Goal: Find specific page/section: Find specific page/section

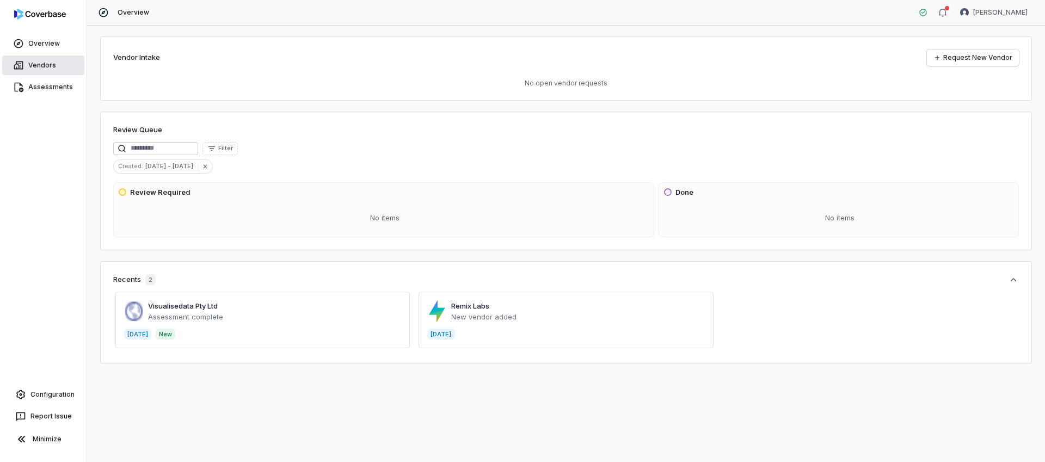
click at [36, 59] on link "Vendors" at bounding box center [43, 65] width 82 height 20
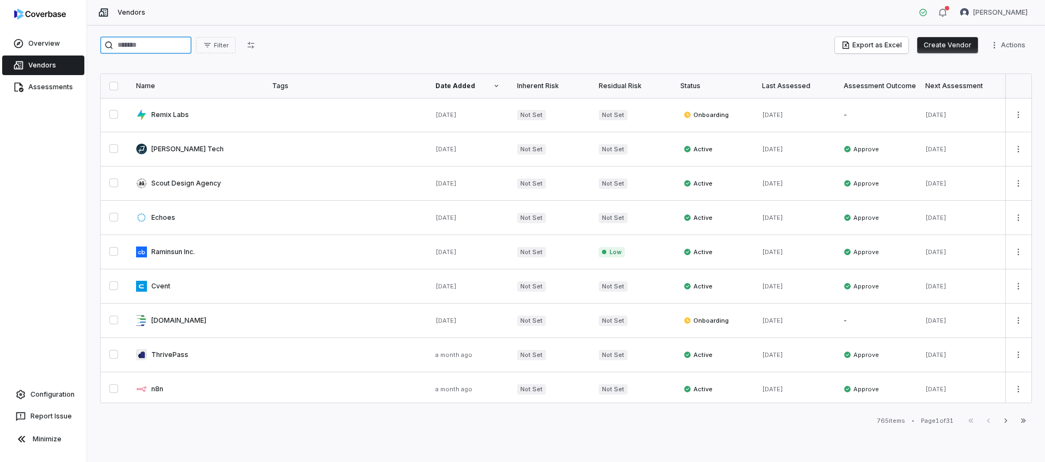
click at [163, 47] on input "search" at bounding box center [145, 44] width 91 height 17
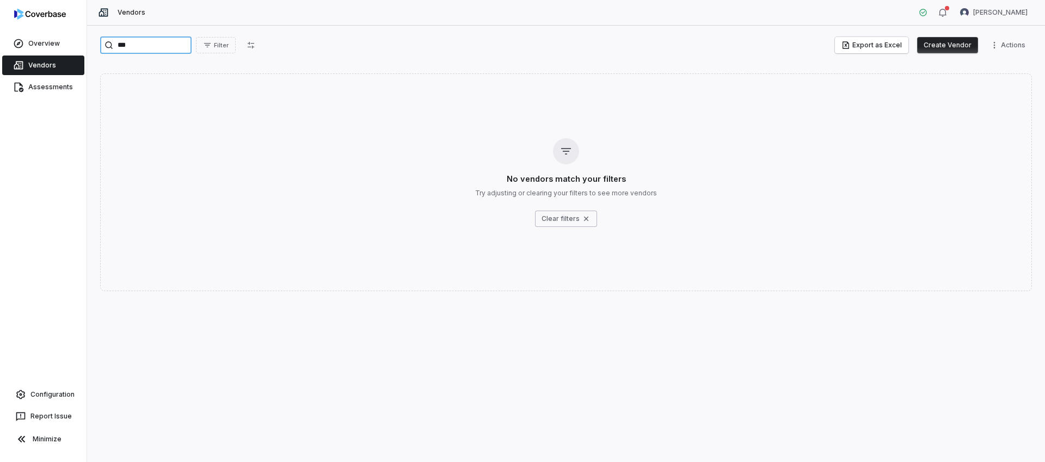
drag, startPoint x: 156, startPoint y: 44, endPoint x: 1, endPoint y: 20, distance: 157.5
click at [0, 20] on div "Overview Vendors Assessments Configuration Report Issue Minimize Vendors [PERSO…" at bounding box center [522, 231] width 1045 height 462
type input "******"
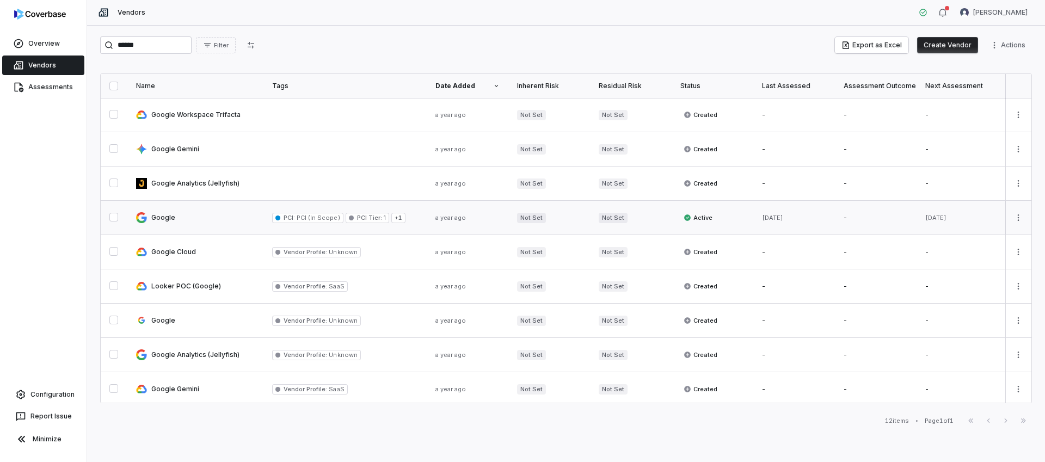
click at [173, 224] on link at bounding box center [195, 218] width 136 height 34
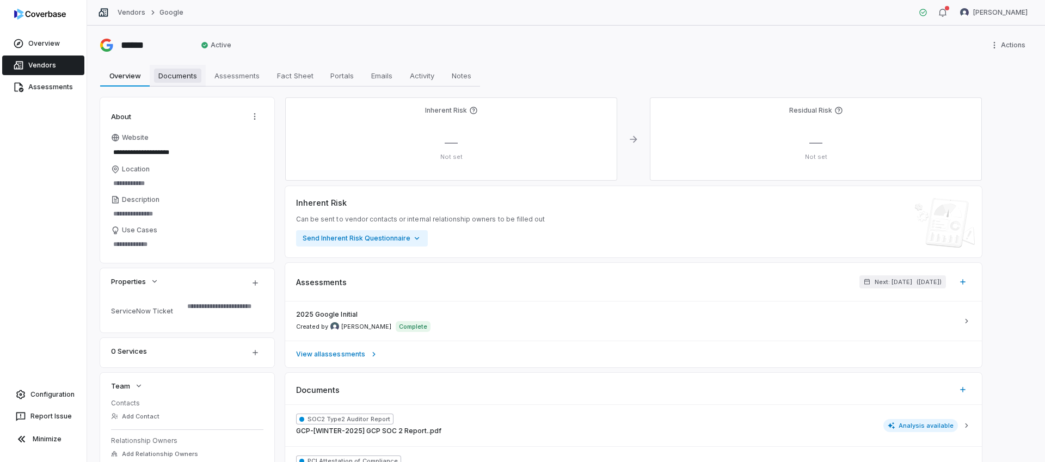
click at [194, 75] on span "Documents" at bounding box center [177, 76] width 47 height 14
type textarea "*"
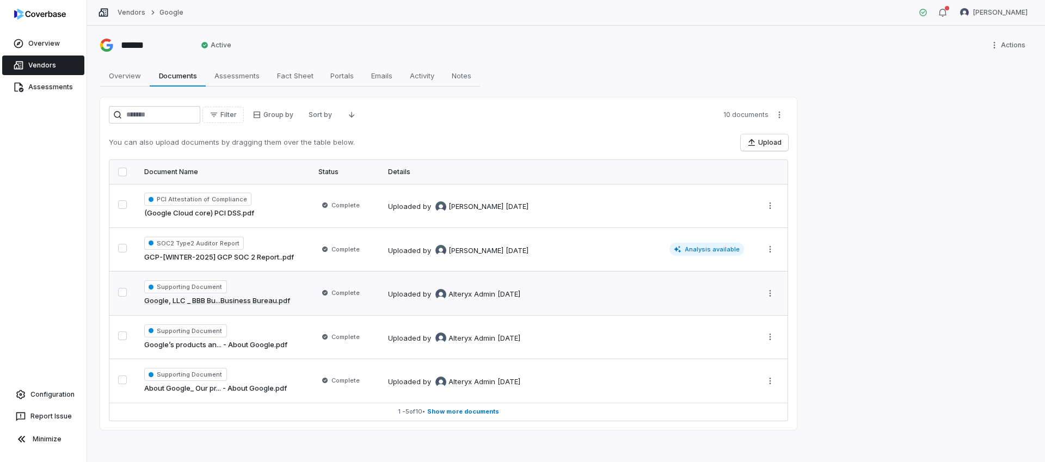
scroll to position [3, 0]
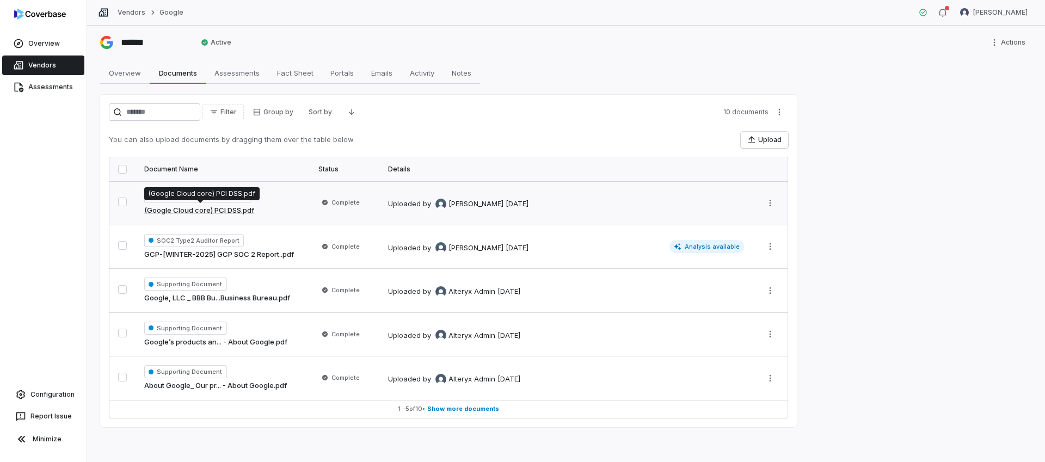
click at [227, 212] on link "(Google Cloud core) PCI DSS.pdf" at bounding box center [199, 210] width 110 height 11
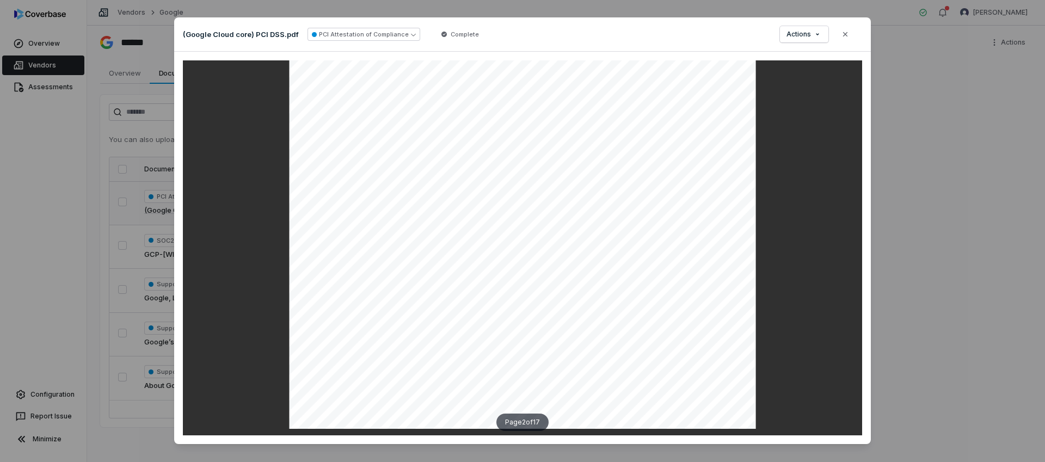
scroll to position [862, 0]
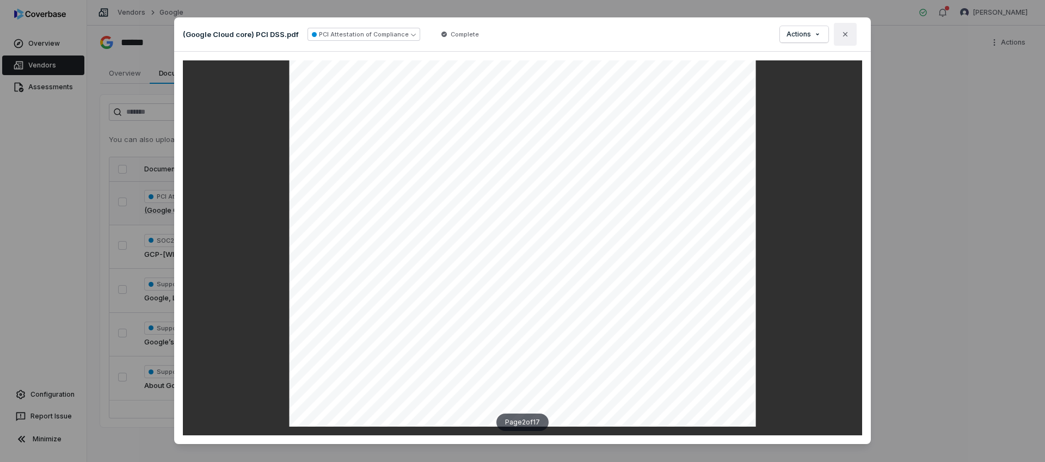
click at [847, 32] on icon "button" at bounding box center [845, 34] width 9 height 9
